Goal: Information Seeking & Learning: Learn about a topic

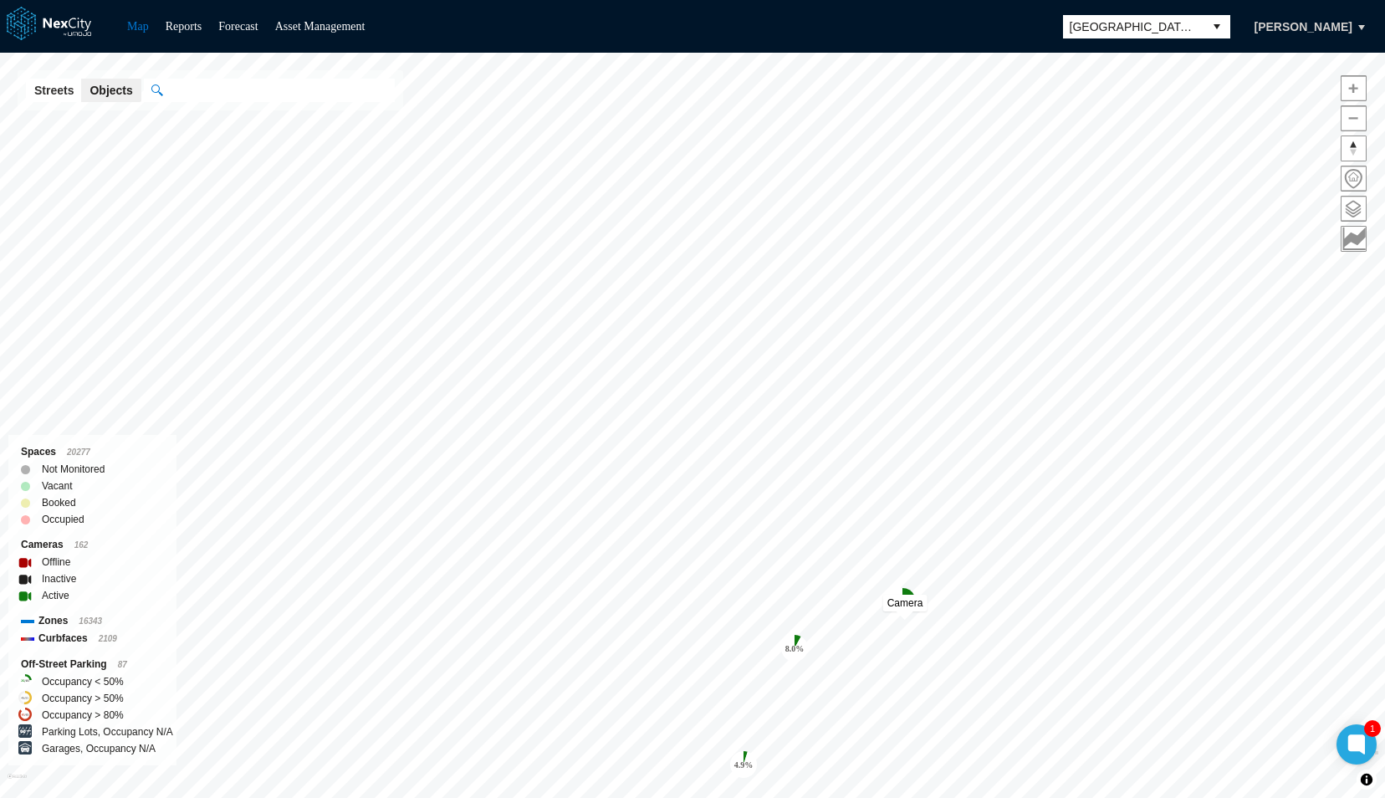
click at [903, 601] on span "Camera" at bounding box center [905, 603] width 36 height 12
click at [793, 644] on tspan "8.0 %" at bounding box center [794, 648] width 19 height 9
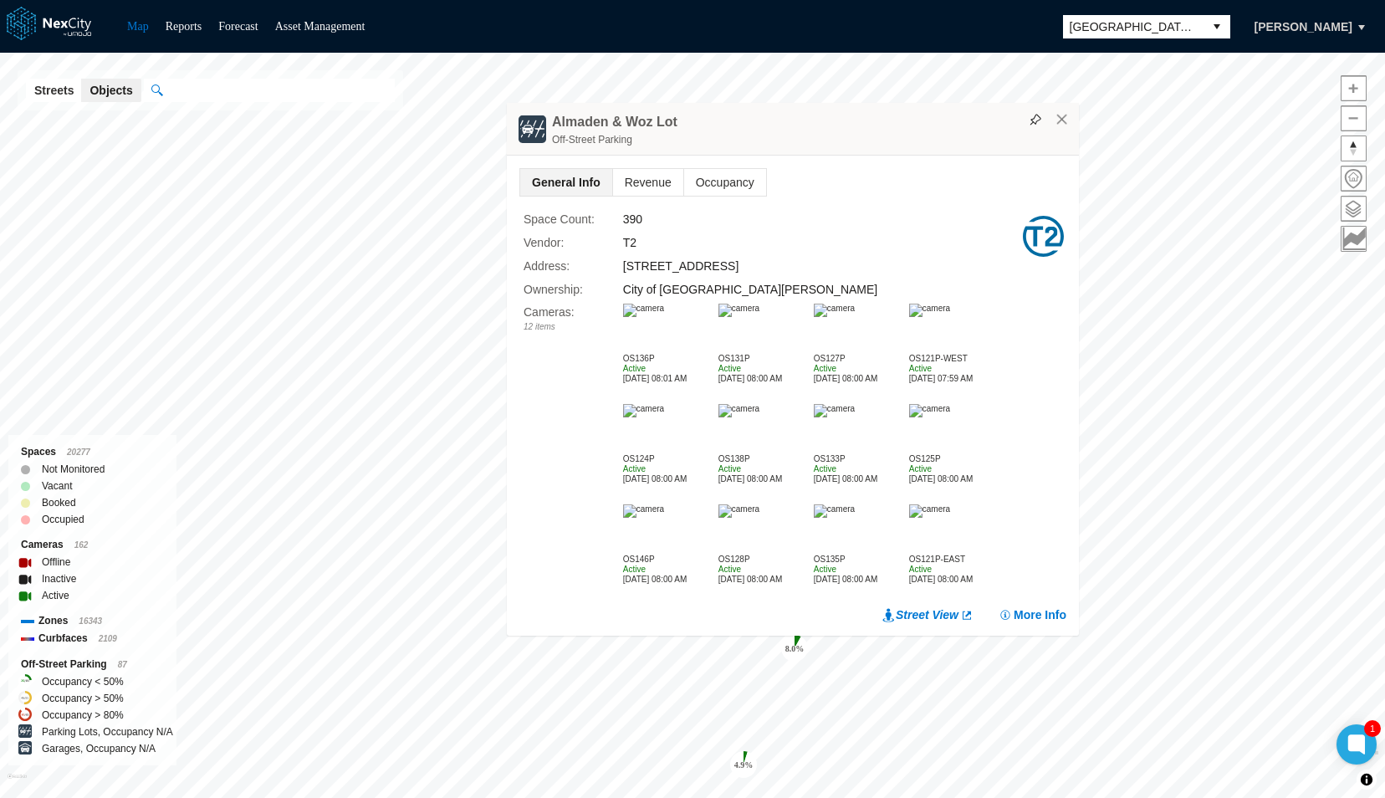
click at [664, 317] on img at bounding box center [643, 310] width 41 height 13
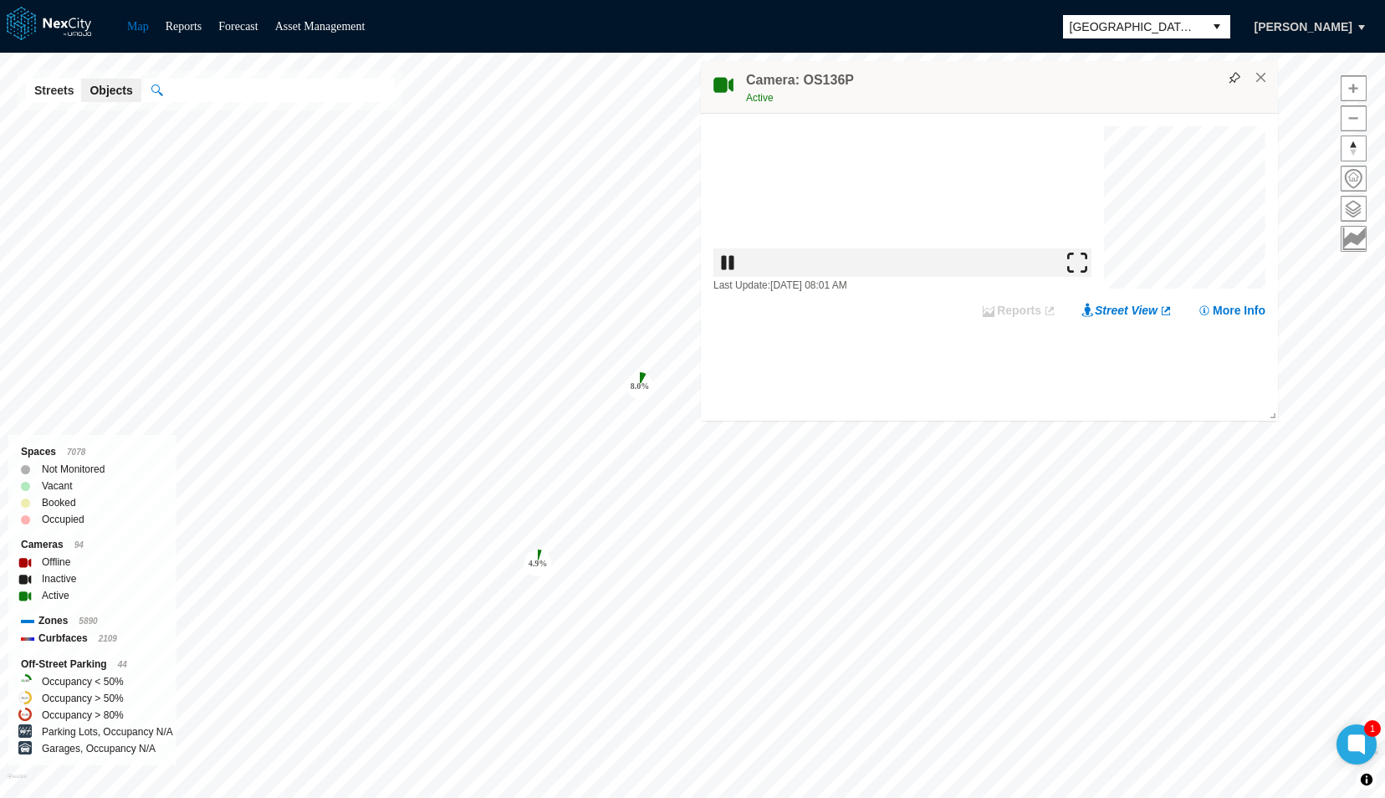
click at [1087, 273] on img at bounding box center [1077, 263] width 20 height 20
click at [637, 381] on tspan "8.0 %" at bounding box center [640, 385] width 19 height 9
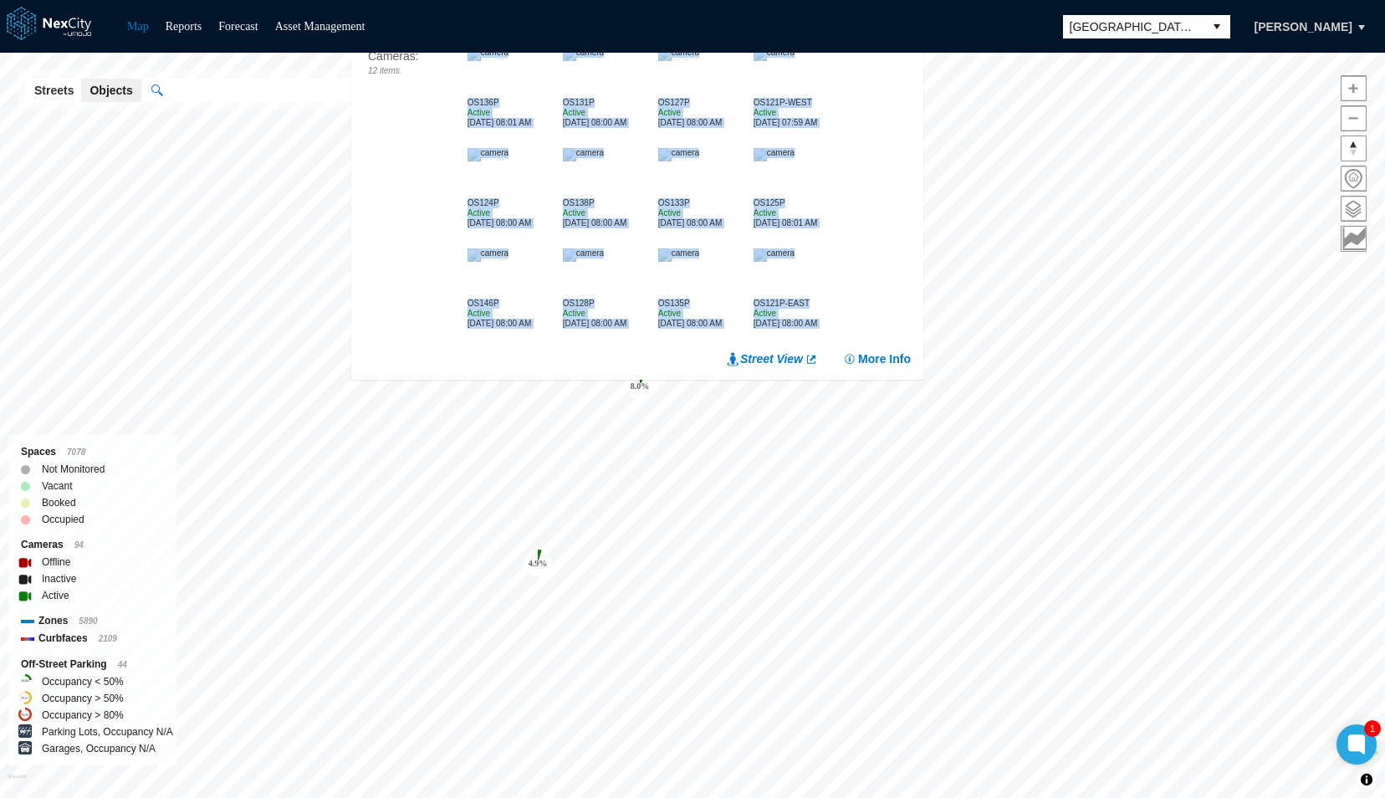
drag, startPoint x: 440, startPoint y: 110, endPoint x: 477, endPoint y: 367, distance: 259.4
click at [477, 367] on div "General Info Revenue Occupancy Space Count : 390 Vendor : T2 Address : [STREET_…" at bounding box center [637, 140] width 572 height 480
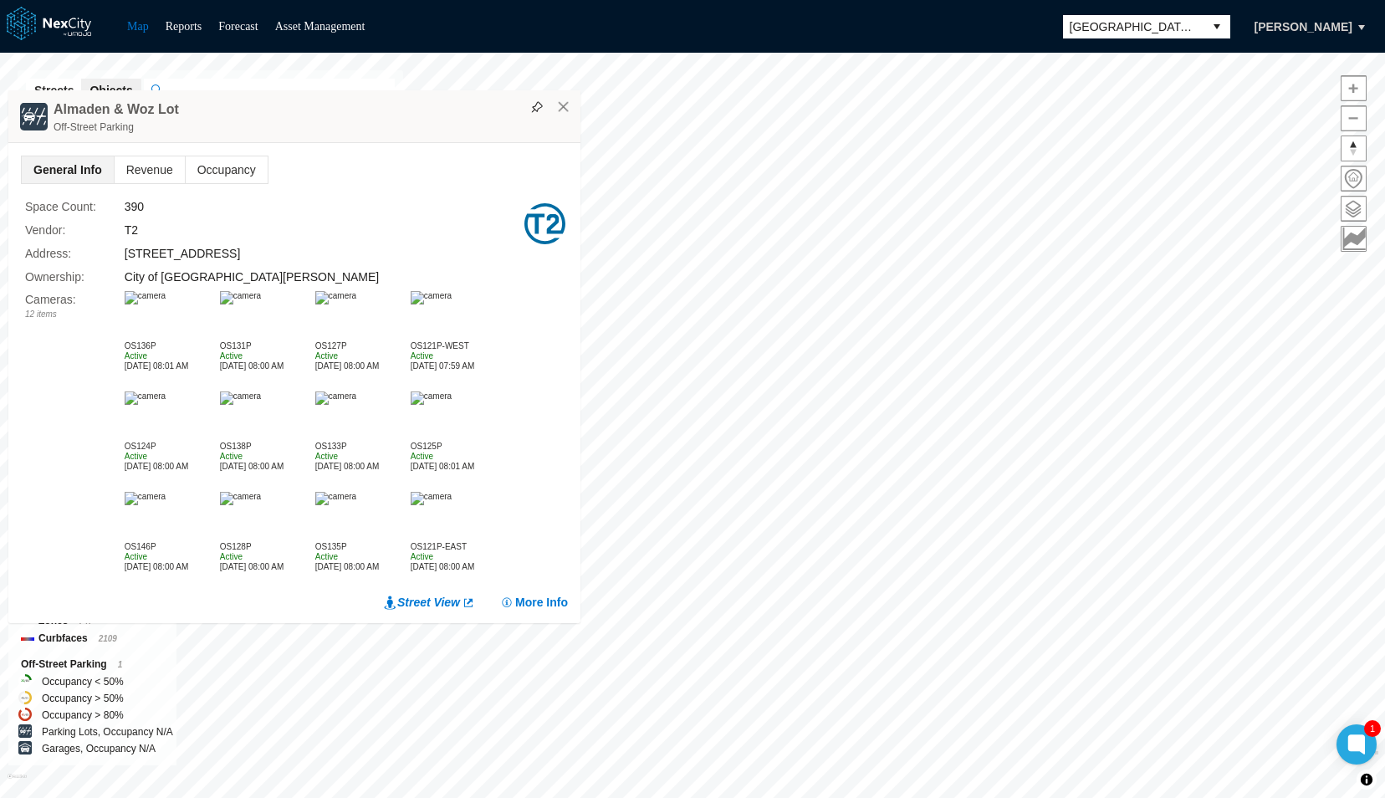
click at [352, 230] on div "T2" at bounding box center [323, 230] width 397 height 18
click at [136, 169] on span "Revenue" at bounding box center [150, 169] width 70 height 27
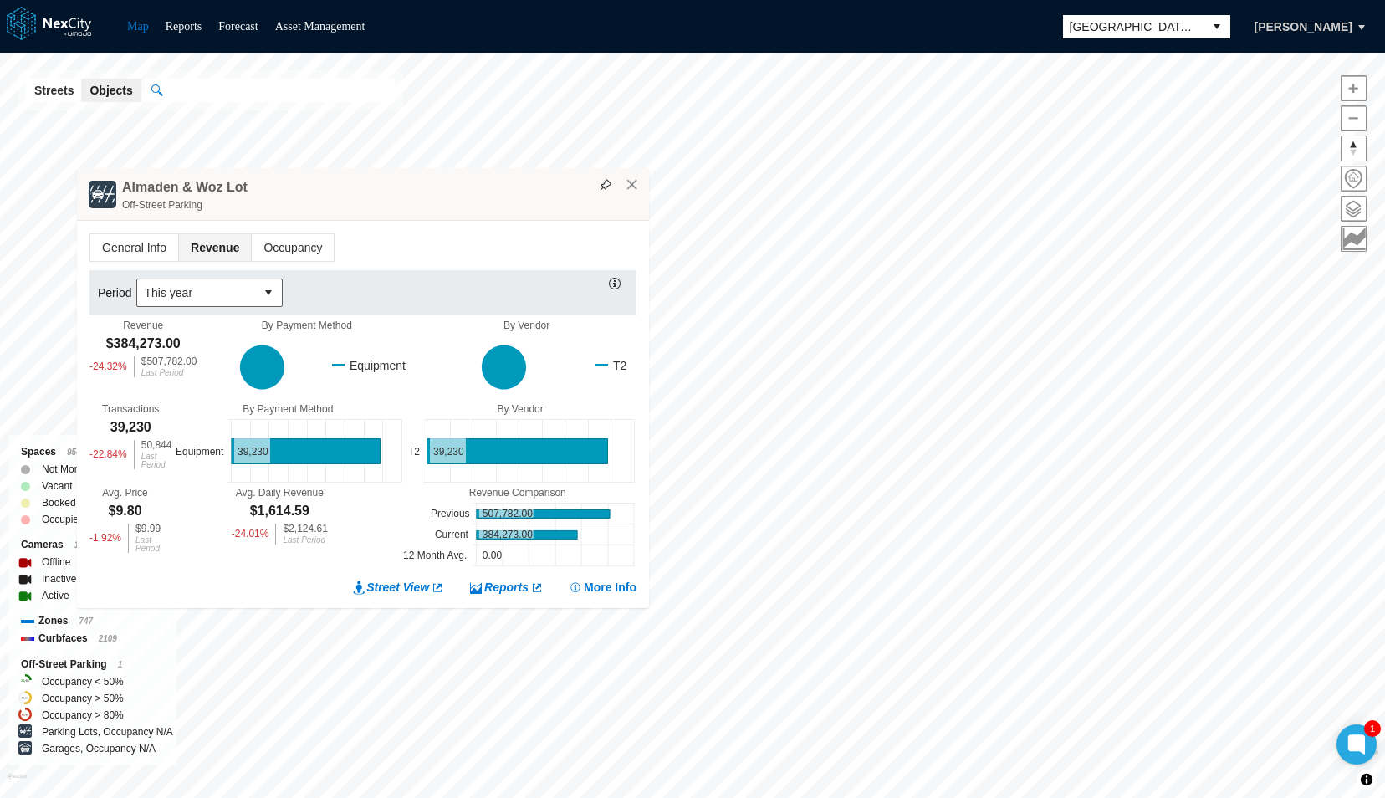
drag, startPoint x: 326, startPoint y: 212, endPoint x: 705, endPoint y: 148, distance: 384.4
click at [641, 197] on div "Off-Street Parking" at bounding box center [381, 205] width 519 height 17
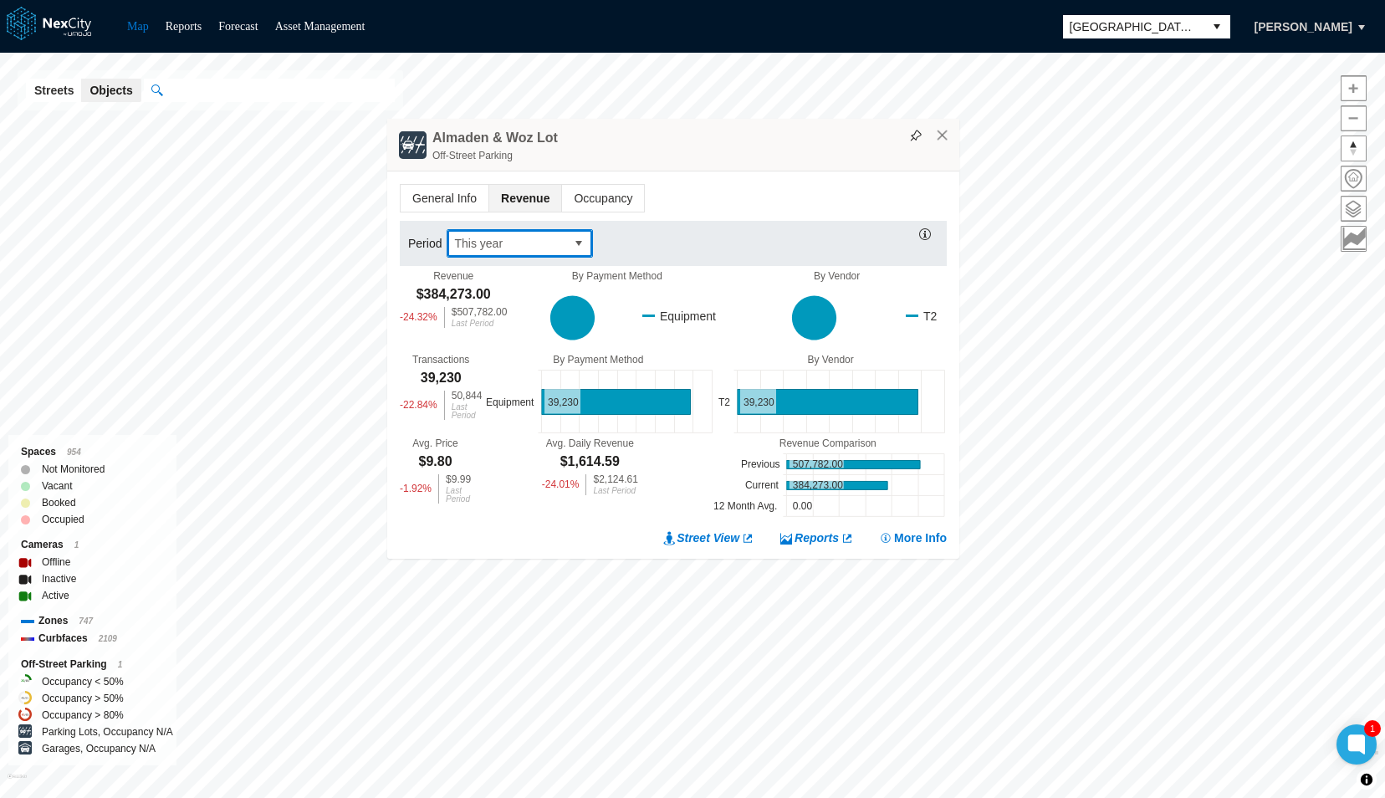
click at [510, 249] on span "This year" at bounding box center [506, 243] width 105 height 17
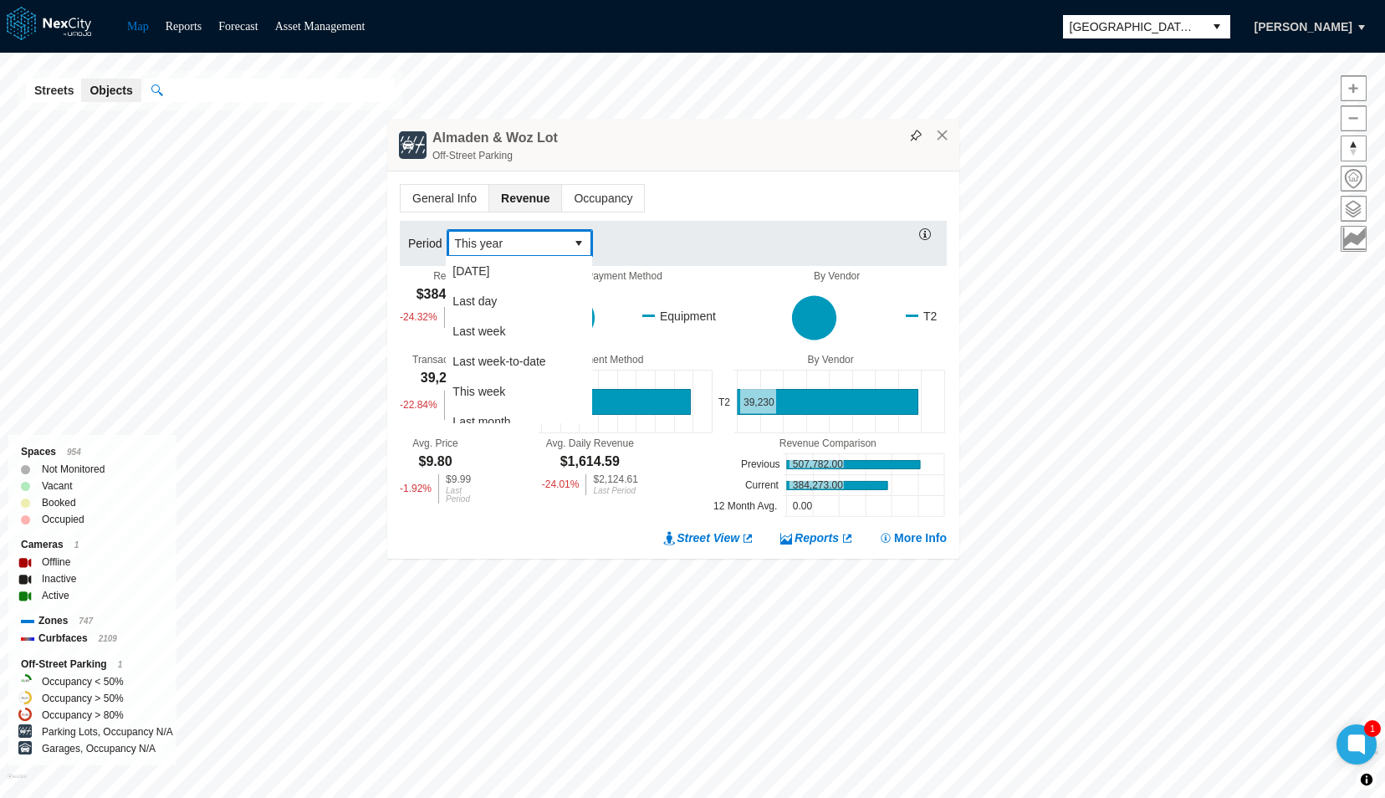
scroll to position [254, 0]
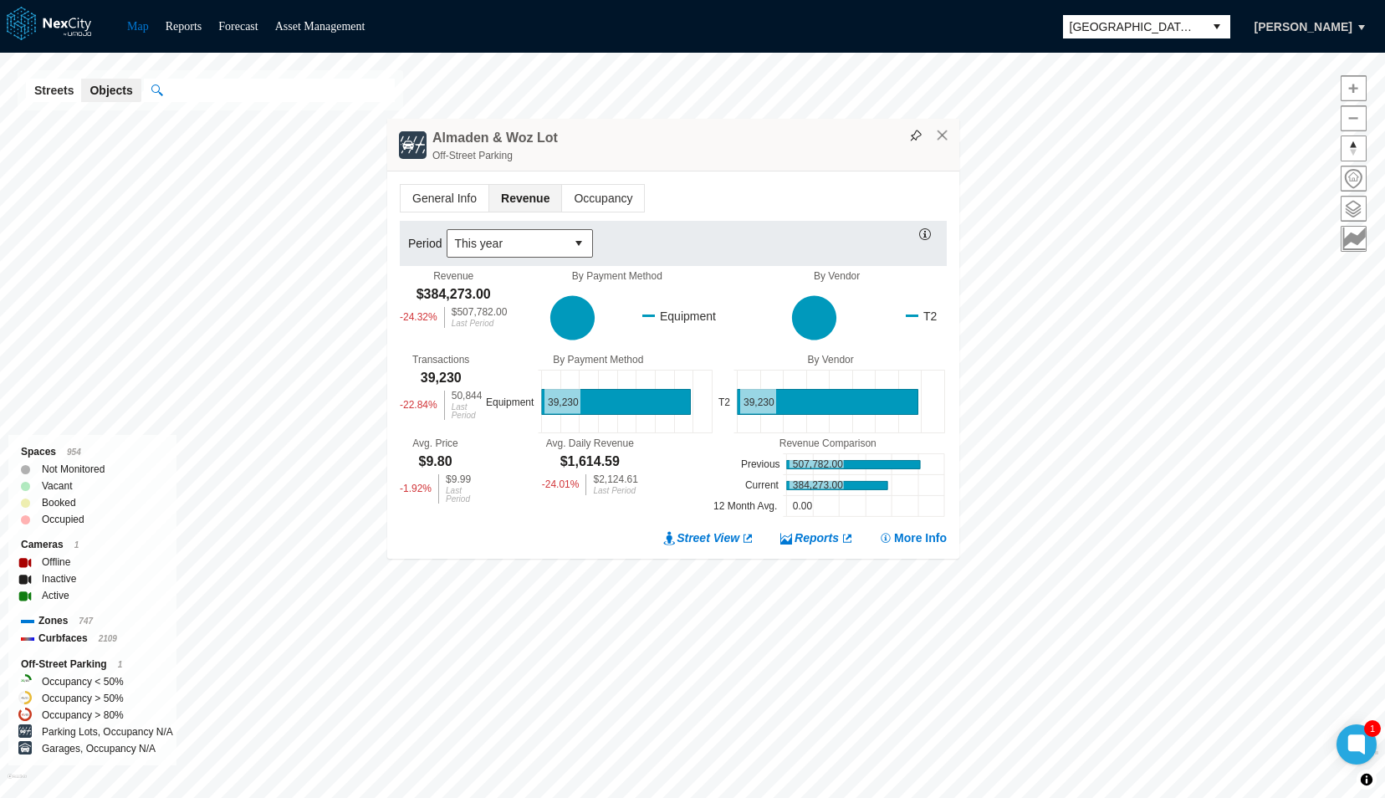
click at [524, 222] on div "Period This year" at bounding box center [673, 243] width 547 height 45
click at [499, 238] on span "This year" at bounding box center [506, 243] width 105 height 17
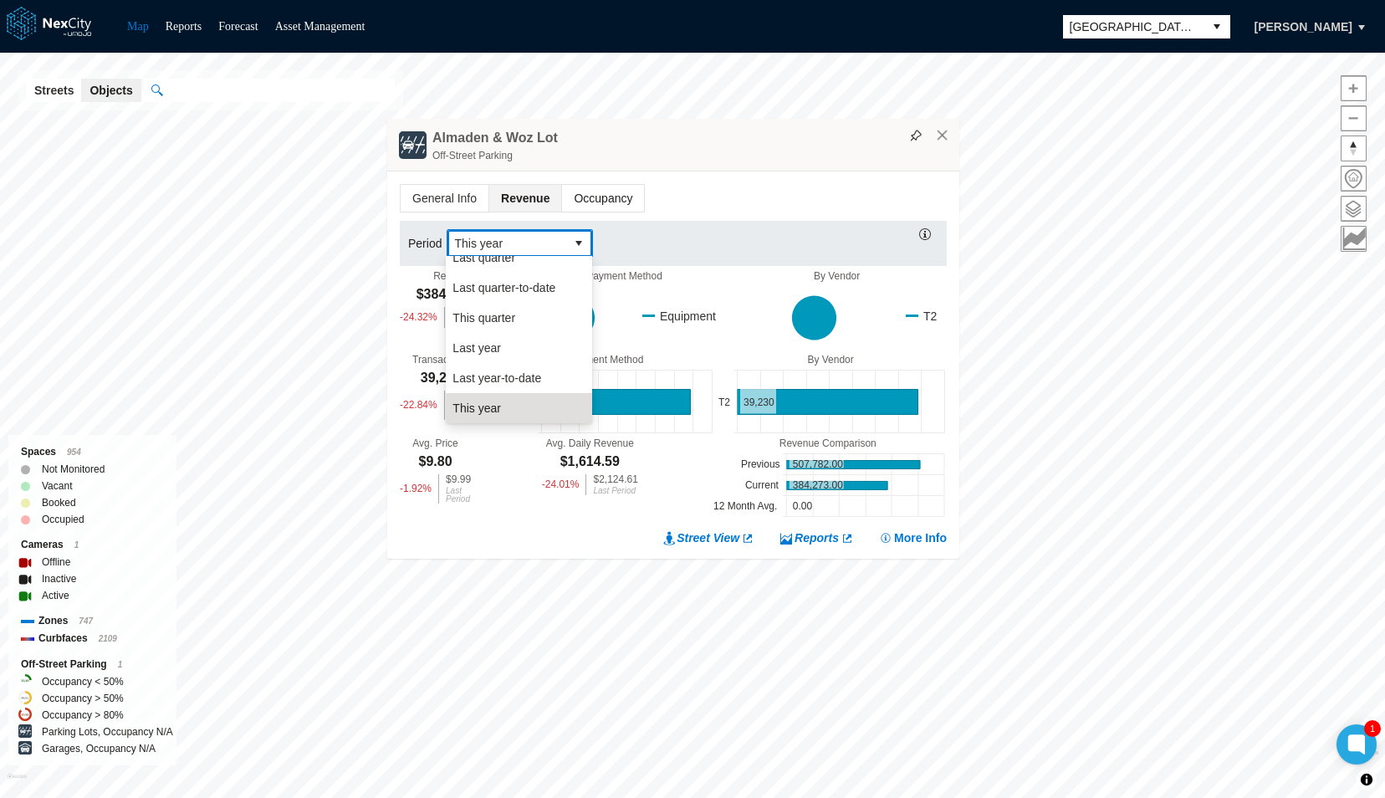
click at [575, 185] on span "Occupancy" at bounding box center [603, 198] width 82 height 27
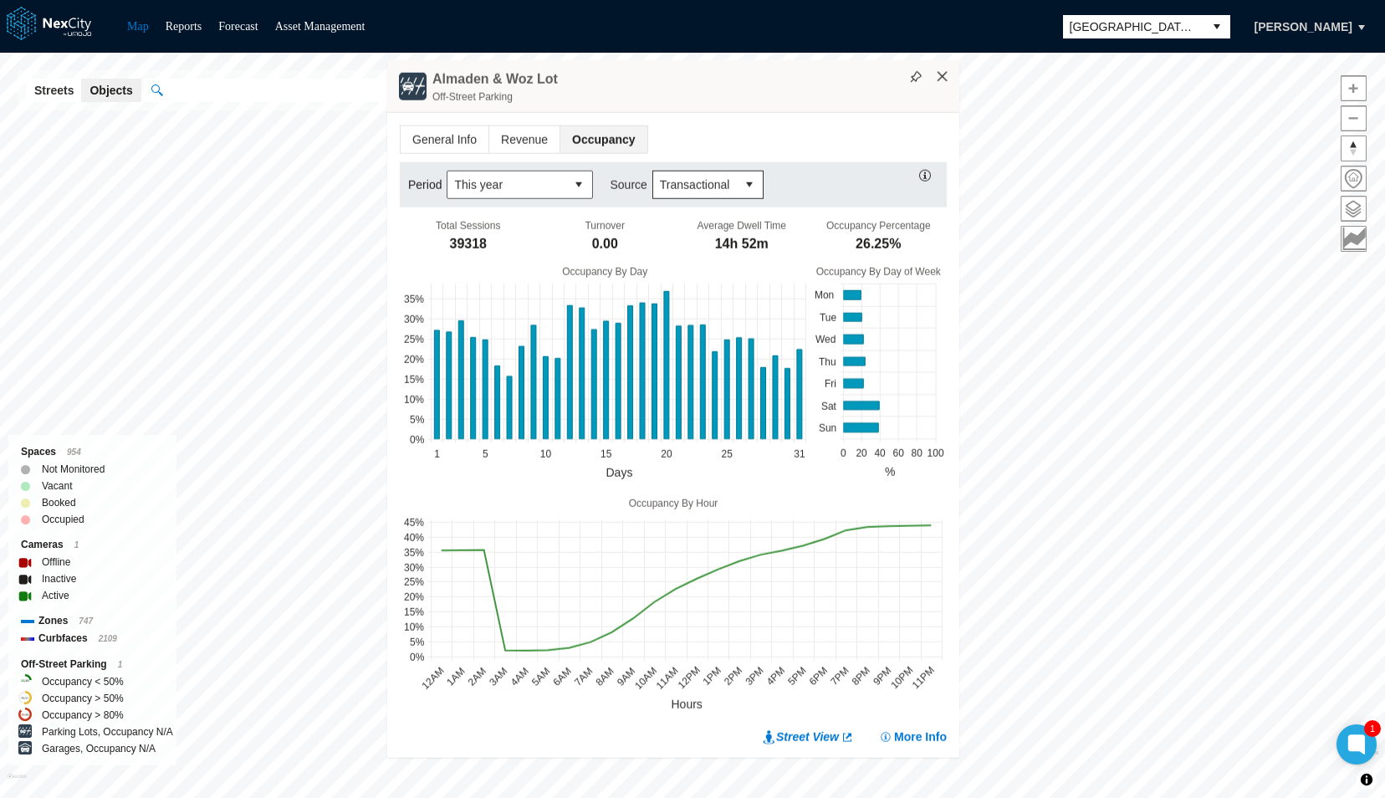
click at [947, 81] on button "×" at bounding box center [942, 76] width 15 height 15
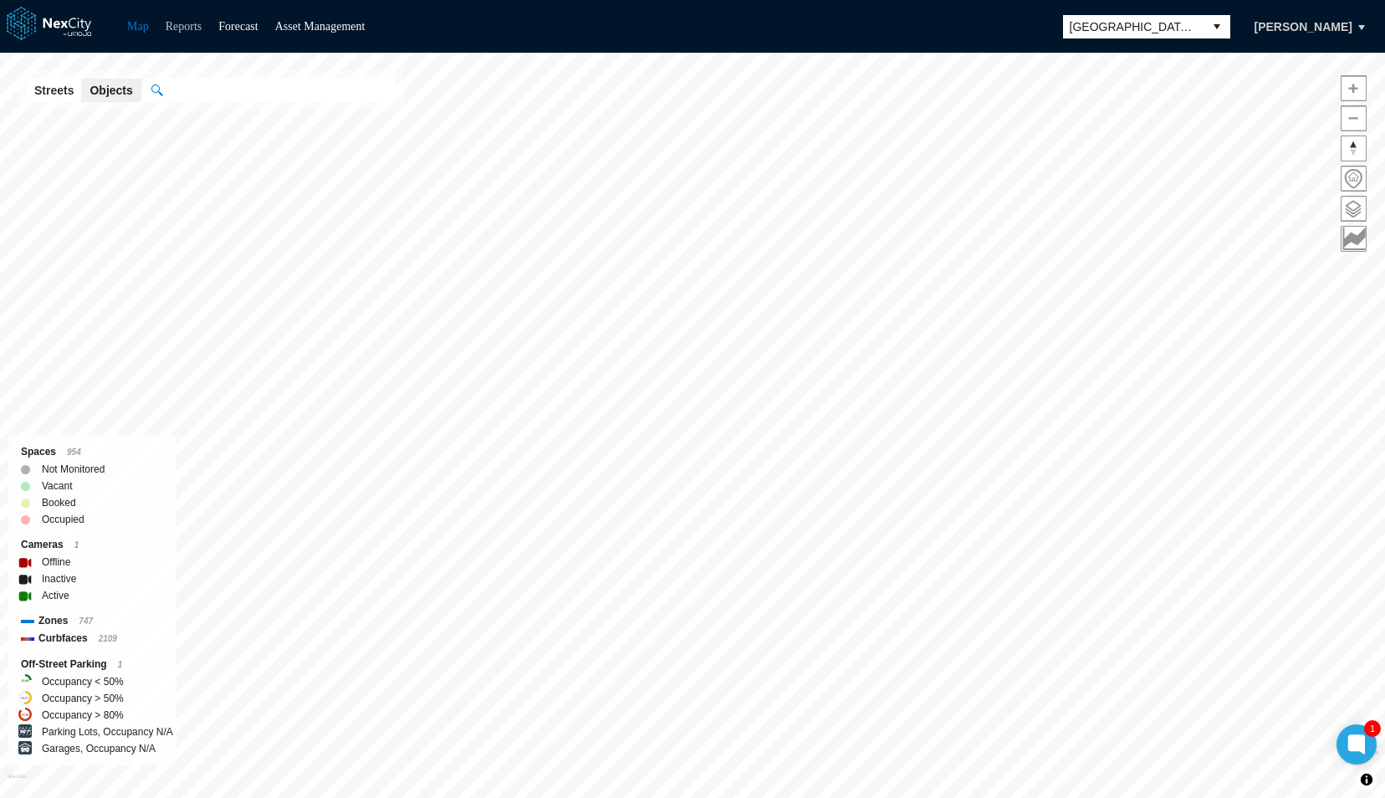
click at [171, 23] on link "Reports" at bounding box center [184, 26] width 37 height 13
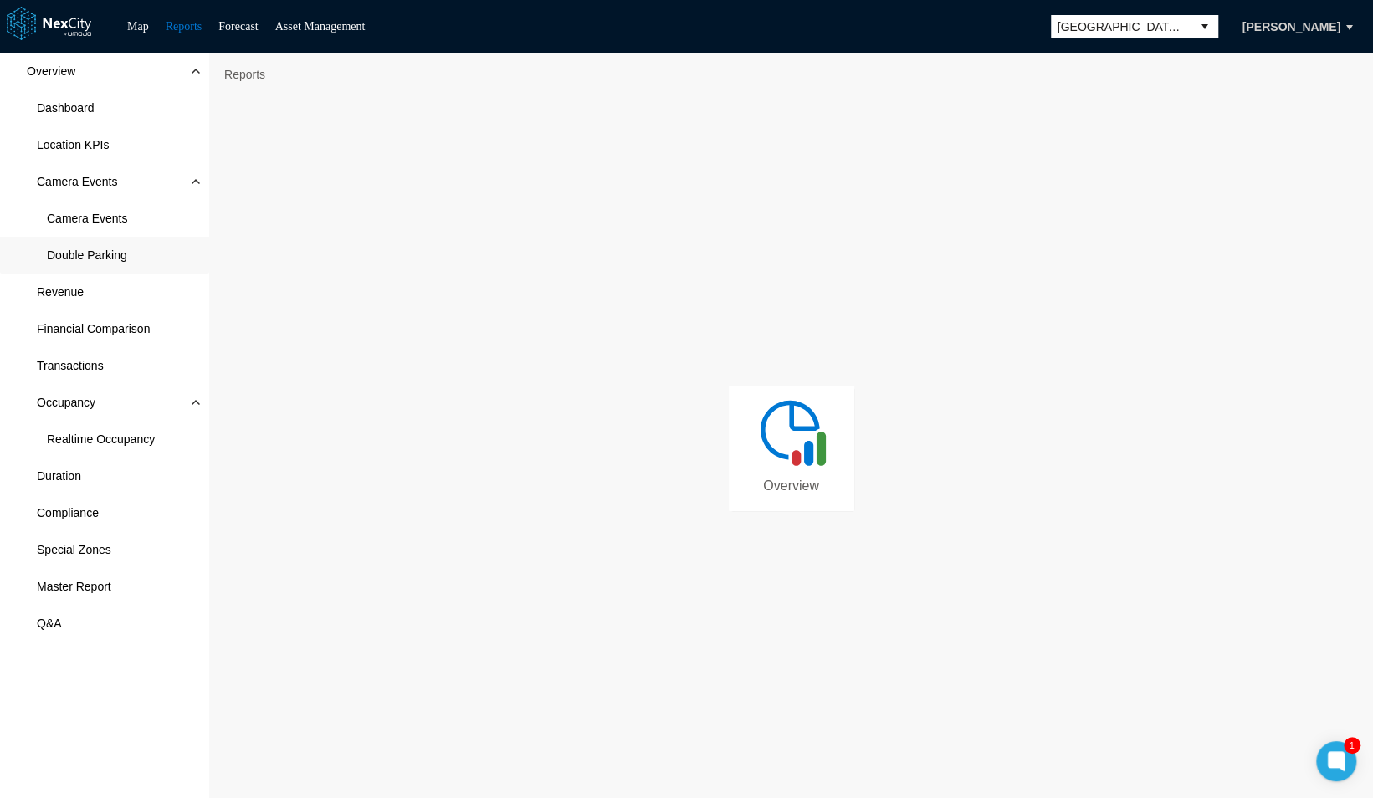
click at [77, 256] on span "Double Parking" at bounding box center [87, 255] width 80 height 17
click at [108, 660] on div "Overview Dashboard Location KPIs Camera Events Camera Events Double Parking Rev…" at bounding box center [104, 426] width 209 height 746
click at [74, 113] on span "Dashboard" at bounding box center [66, 108] width 58 height 17
click at [134, 29] on link "Map" at bounding box center [138, 26] width 22 height 13
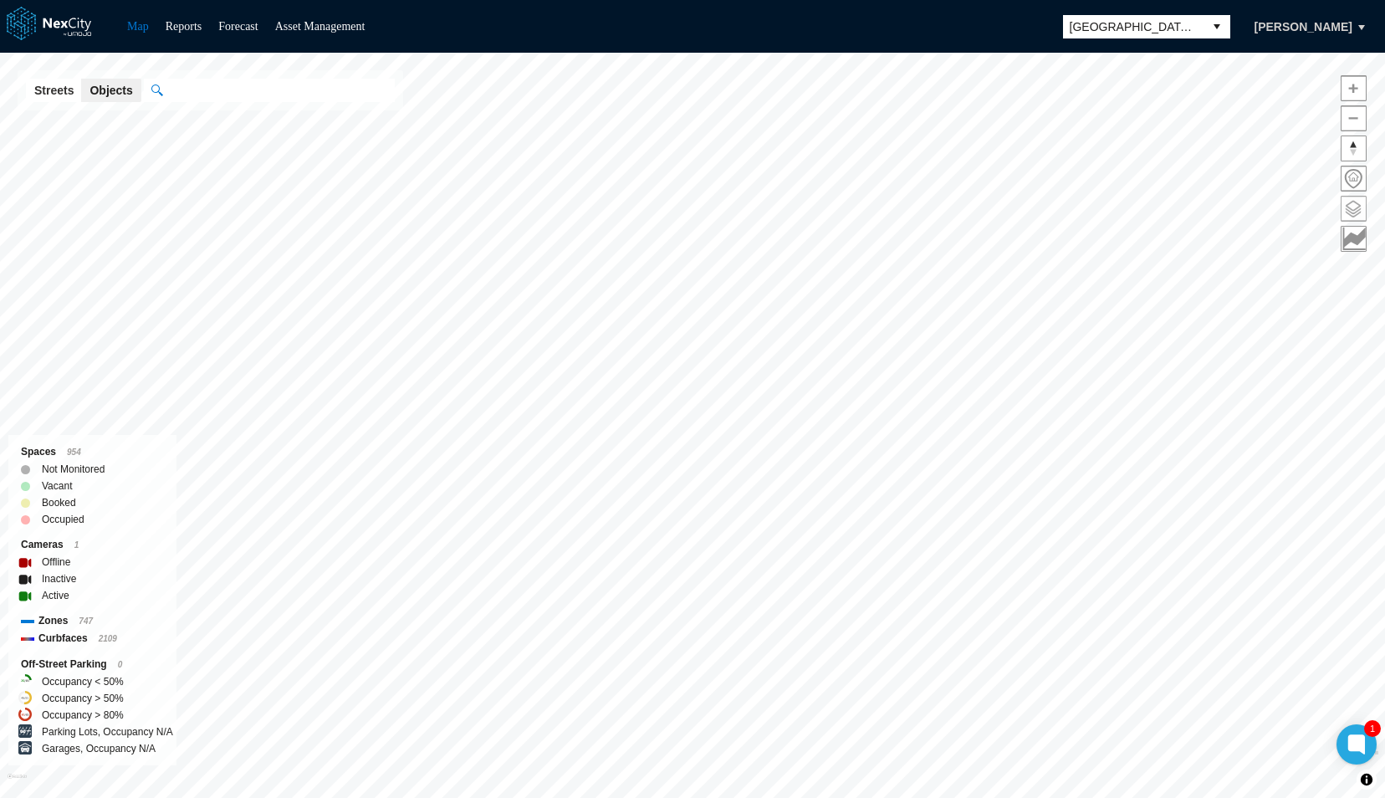
click at [1354, 206] on span at bounding box center [1354, 209] width 24 height 24
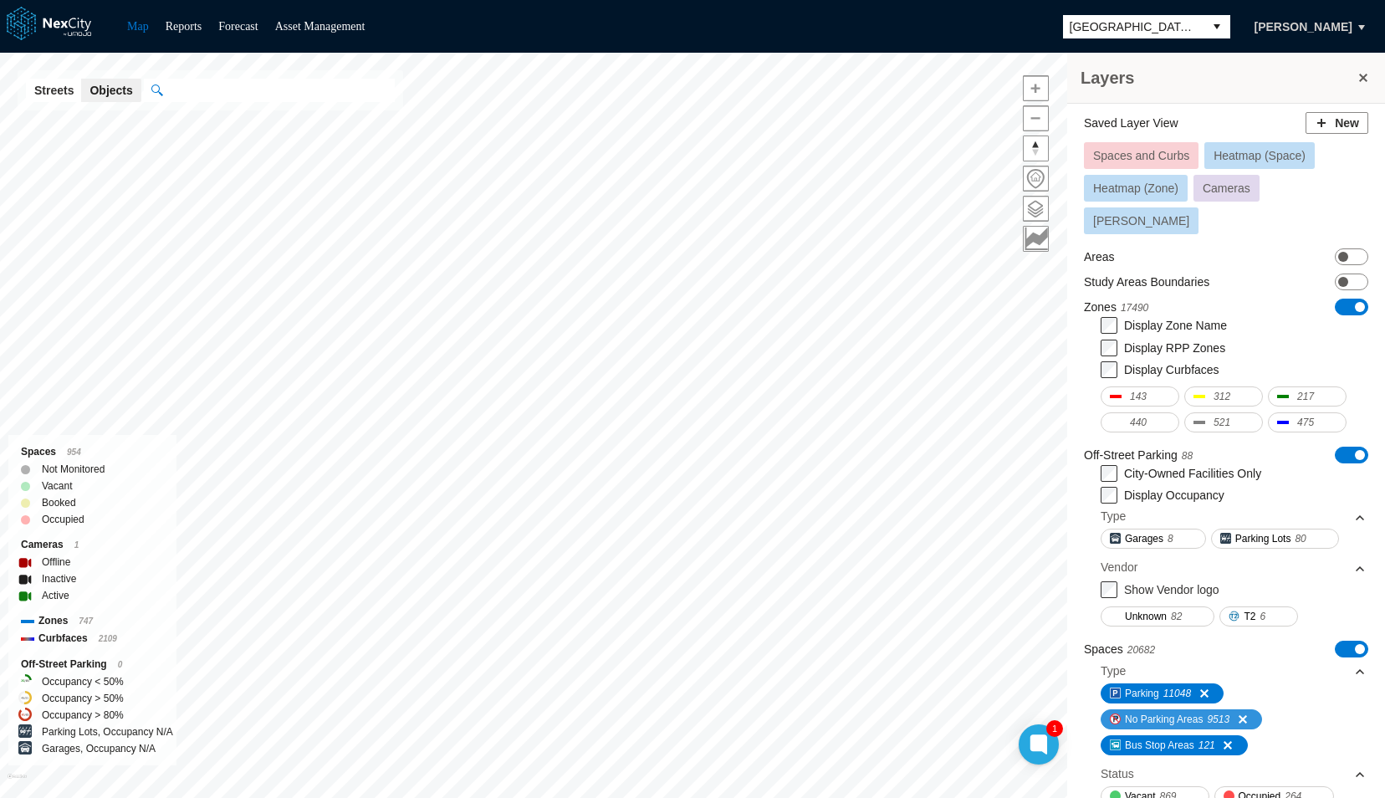
scroll to position [269, 0]
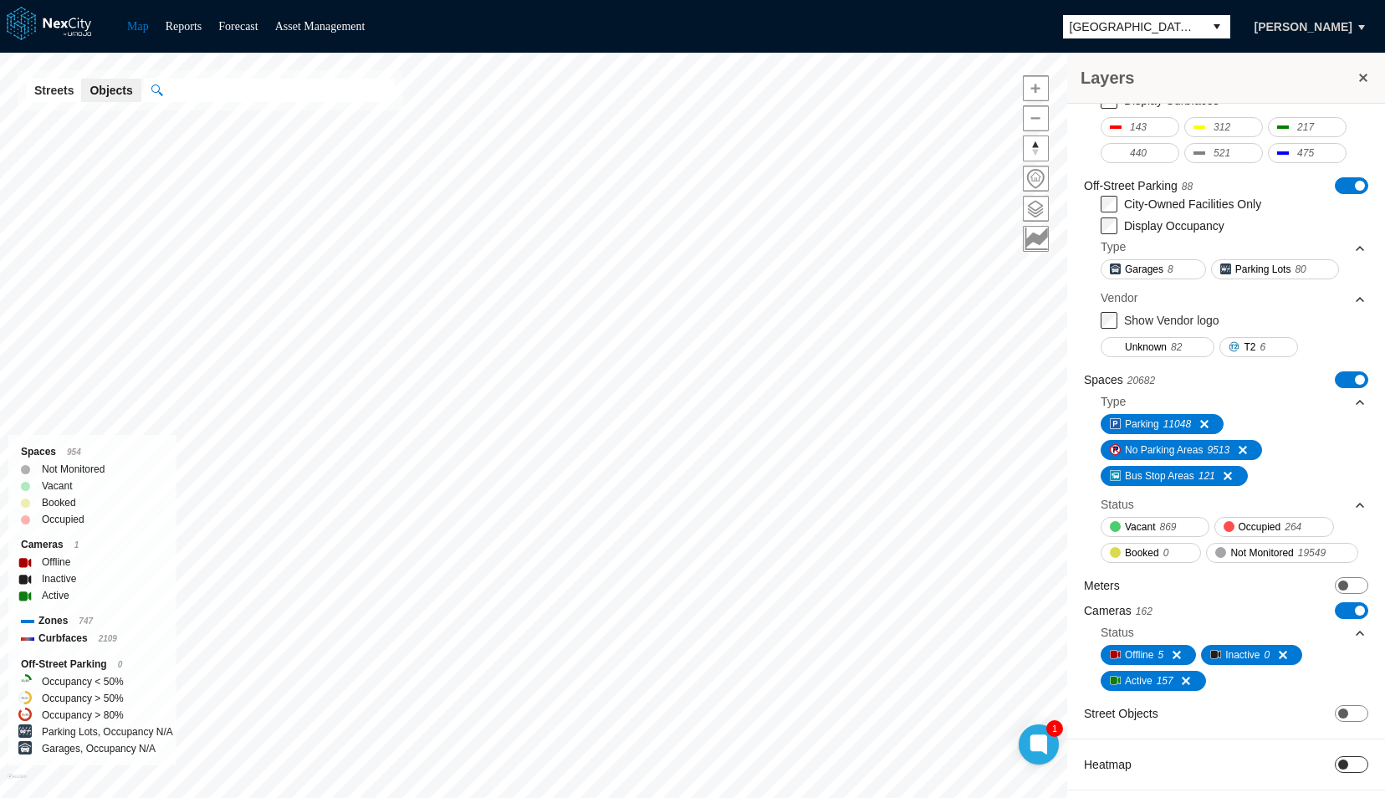
click at [1347, 759] on span "ON OFF" at bounding box center [1351, 764] width 33 height 17
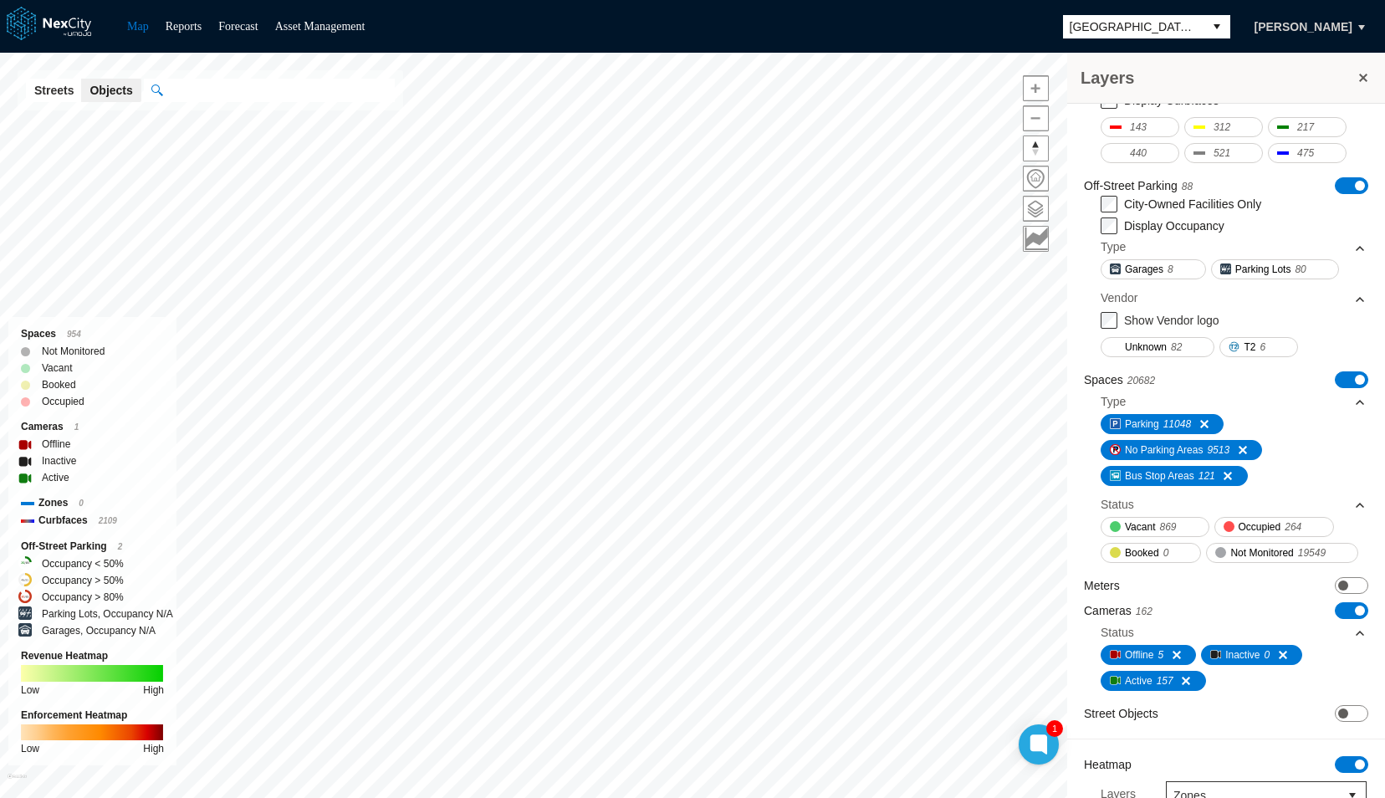
scroll to position [0, 0]
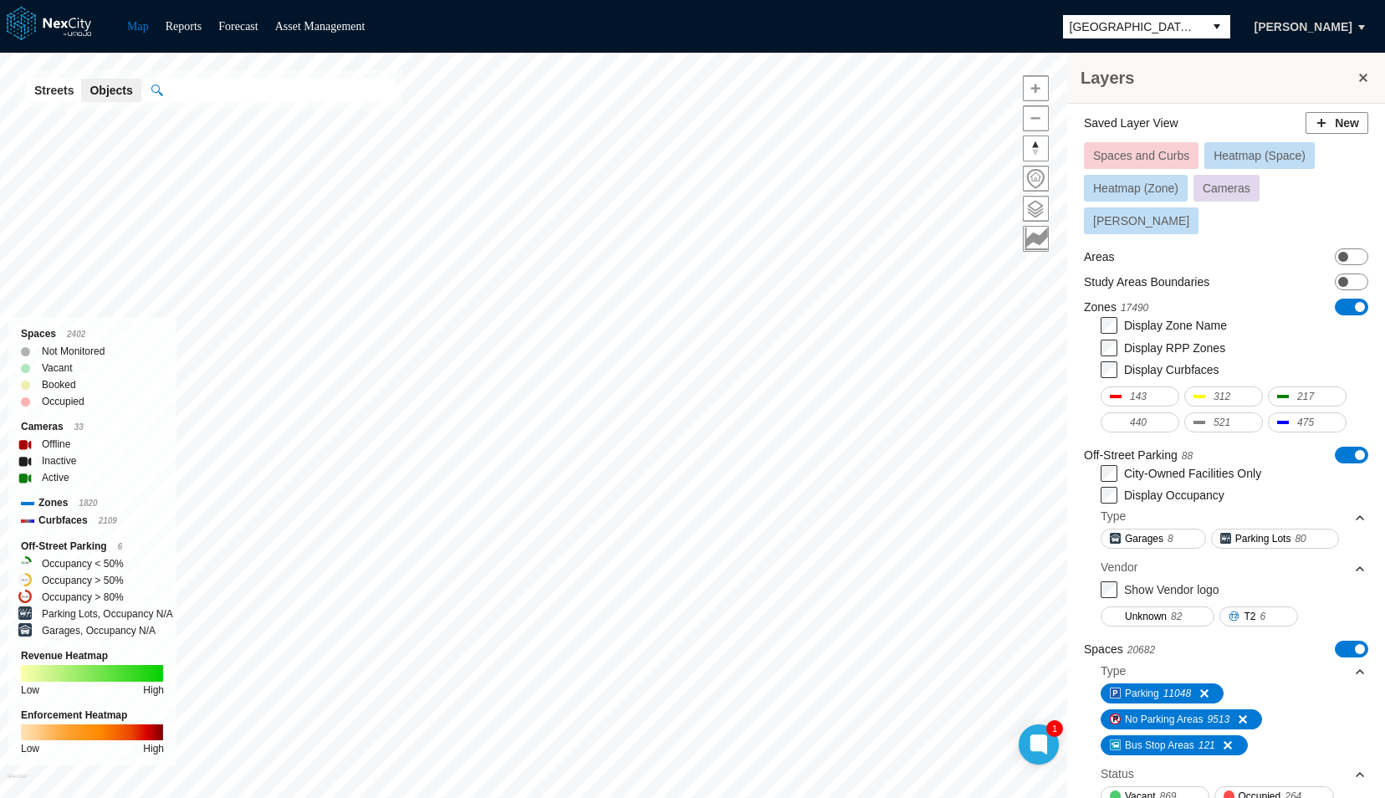
click at [1276, 149] on span "Heatmap (Space)" at bounding box center [1260, 155] width 92 height 13
